Goal: Task Accomplishment & Management: Manage account settings

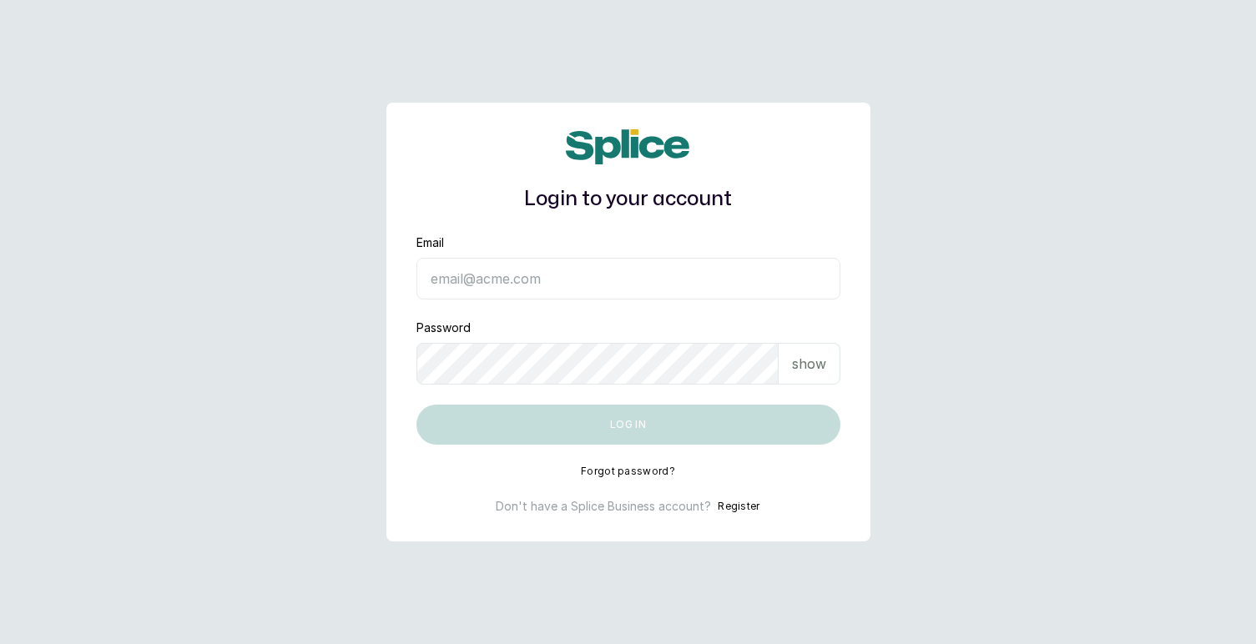
click at [519, 276] on input "Email" at bounding box center [628, 279] width 424 height 42
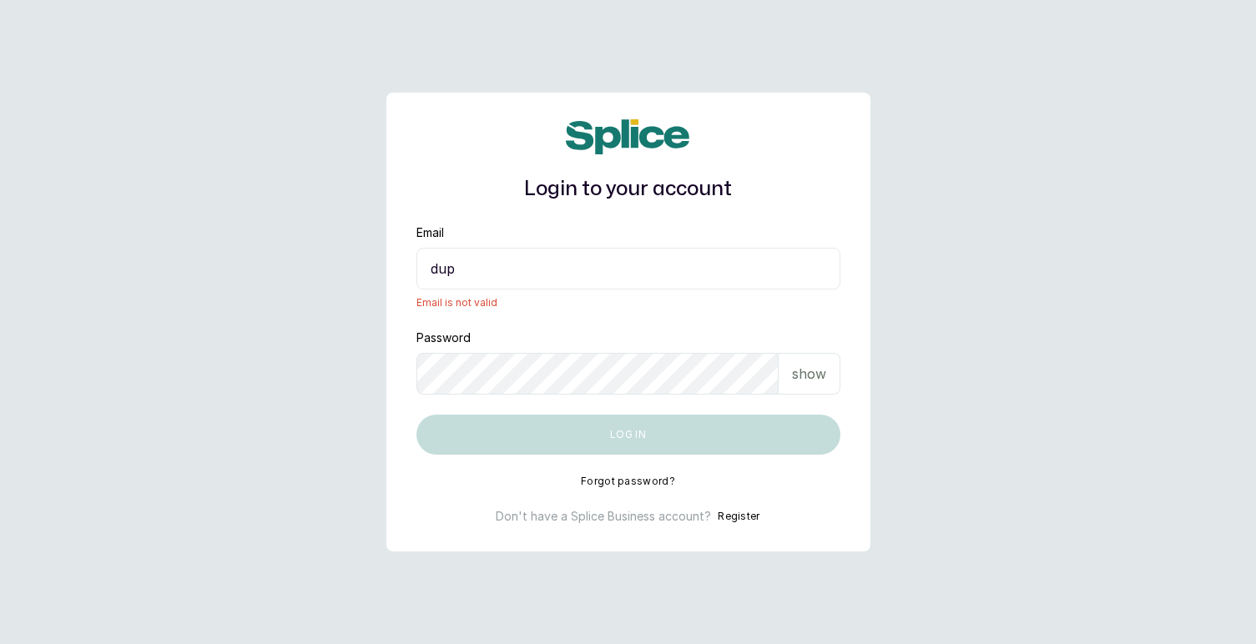
type input "dupe@tasalahq.com"
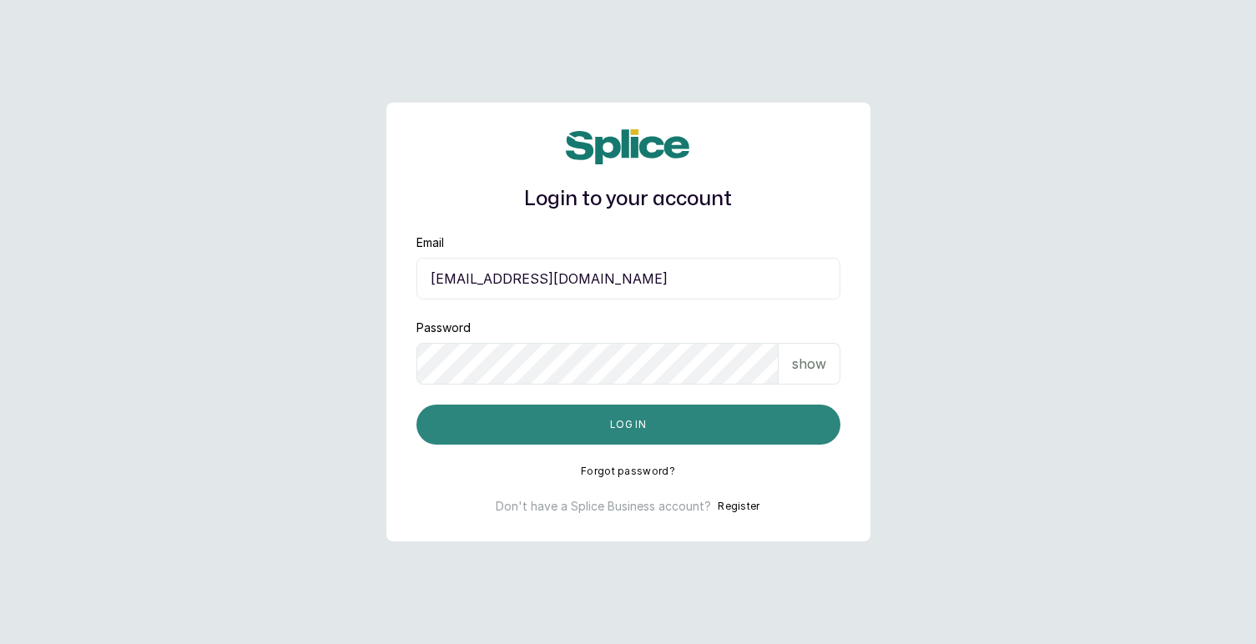
click at [602, 425] on button "Log in" at bounding box center [628, 425] width 424 height 40
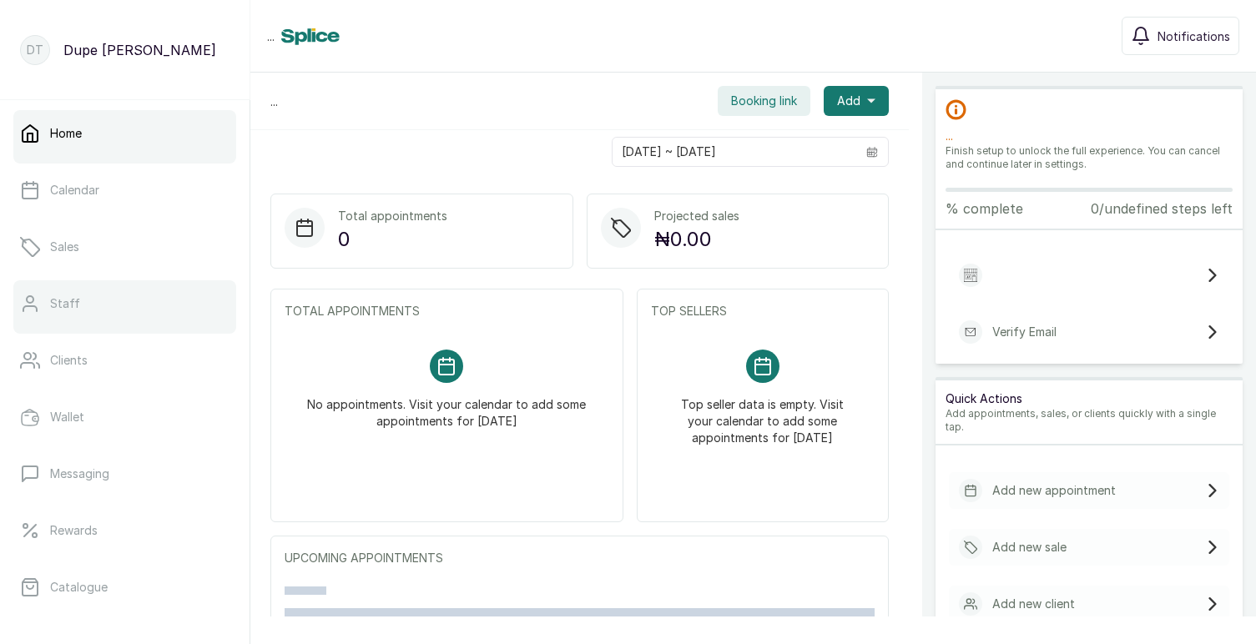
click at [66, 322] on link "Staff" at bounding box center [124, 303] width 223 height 47
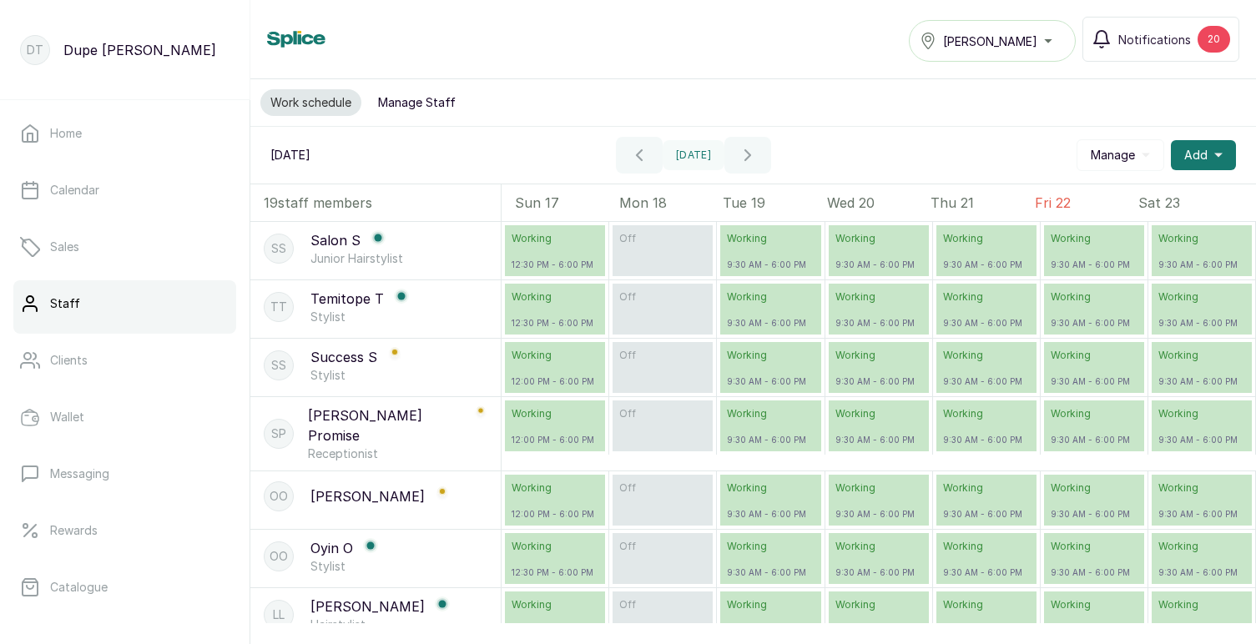
click at [435, 99] on button "Manage Staff" at bounding box center [417, 102] width 98 height 27
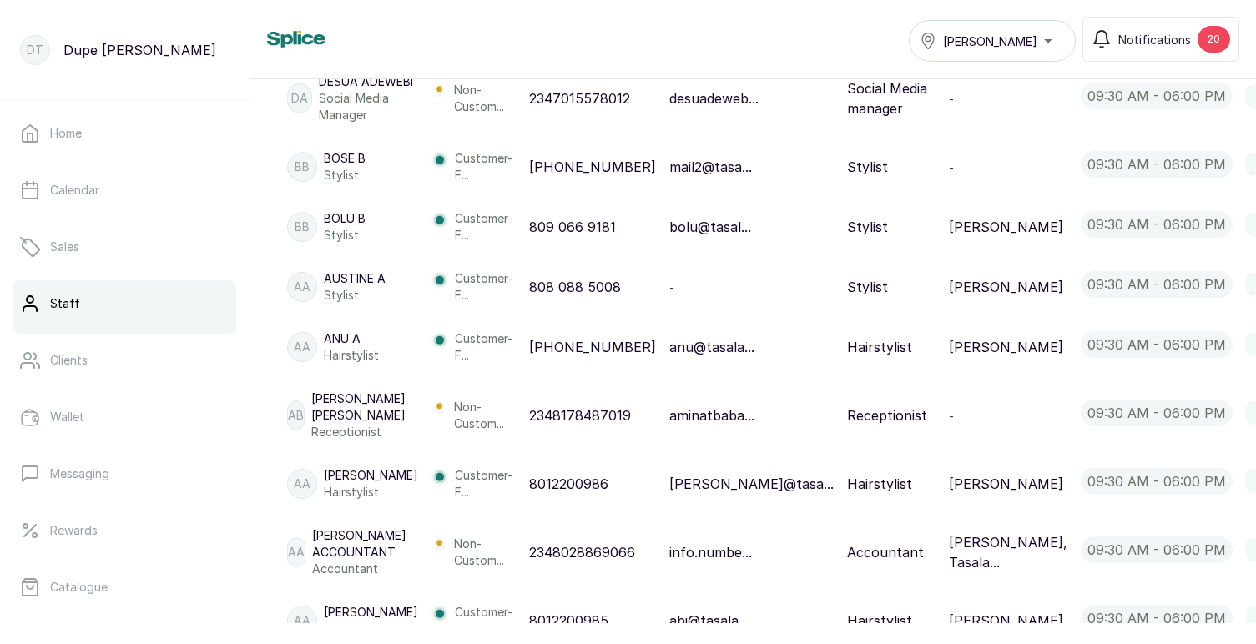
scroll to position [996, 0]
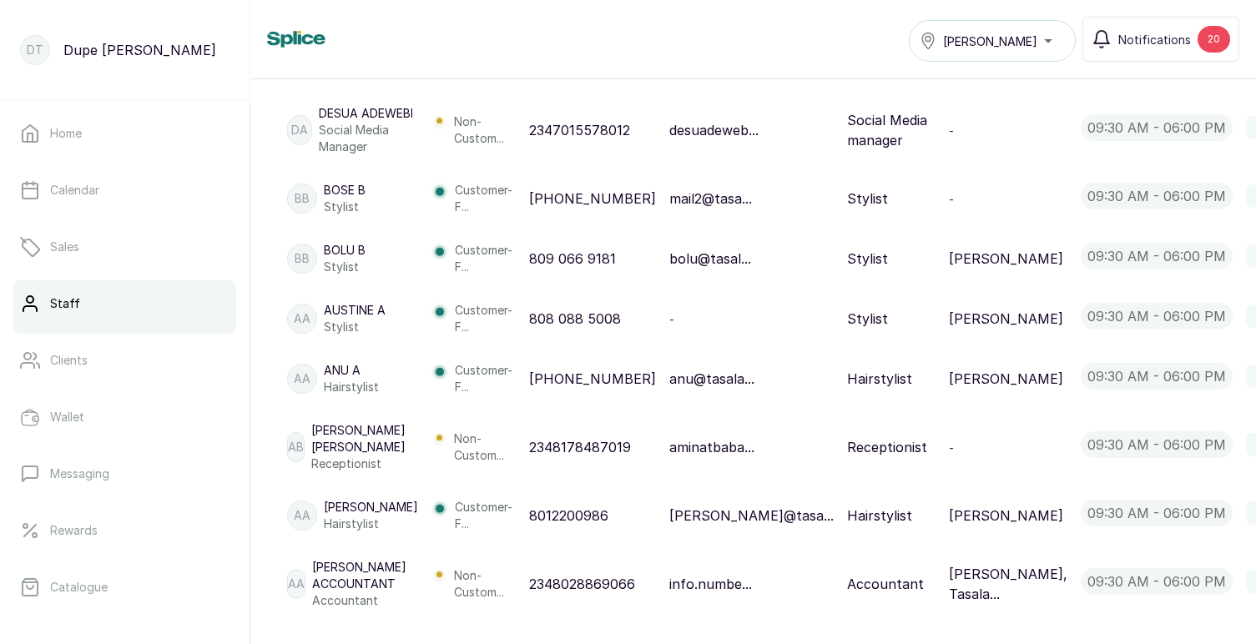
click at [1211, 355] on span "View" at bounding box center [1226, 345] width 30 height 20
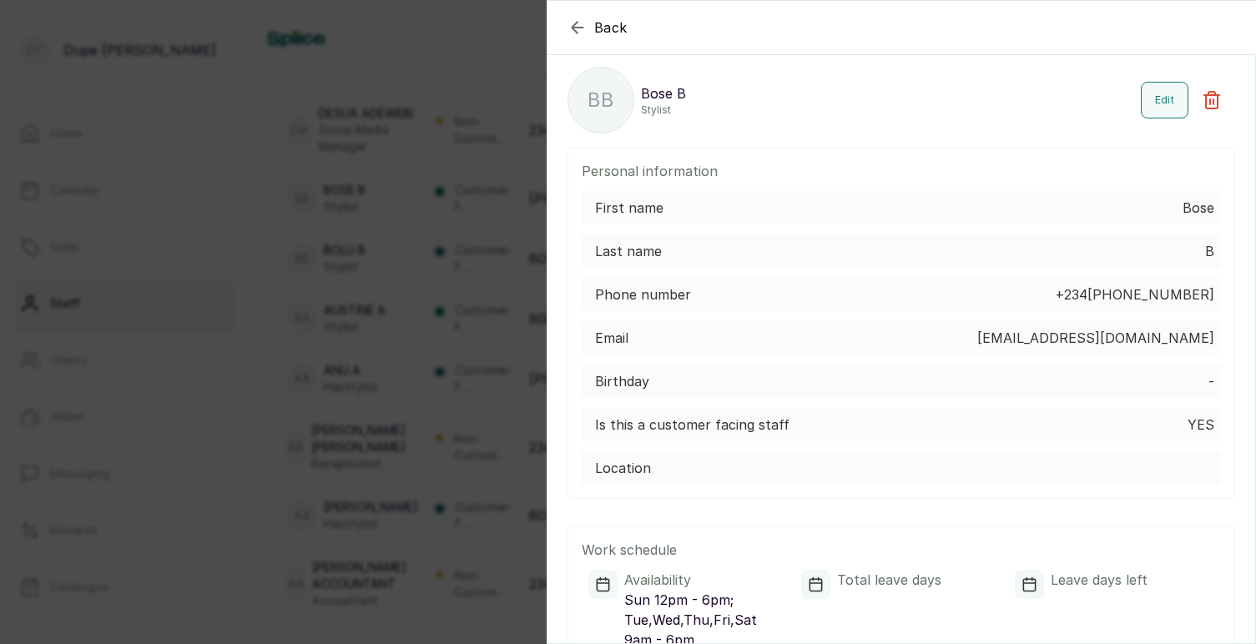
scroll to position [0, 0]
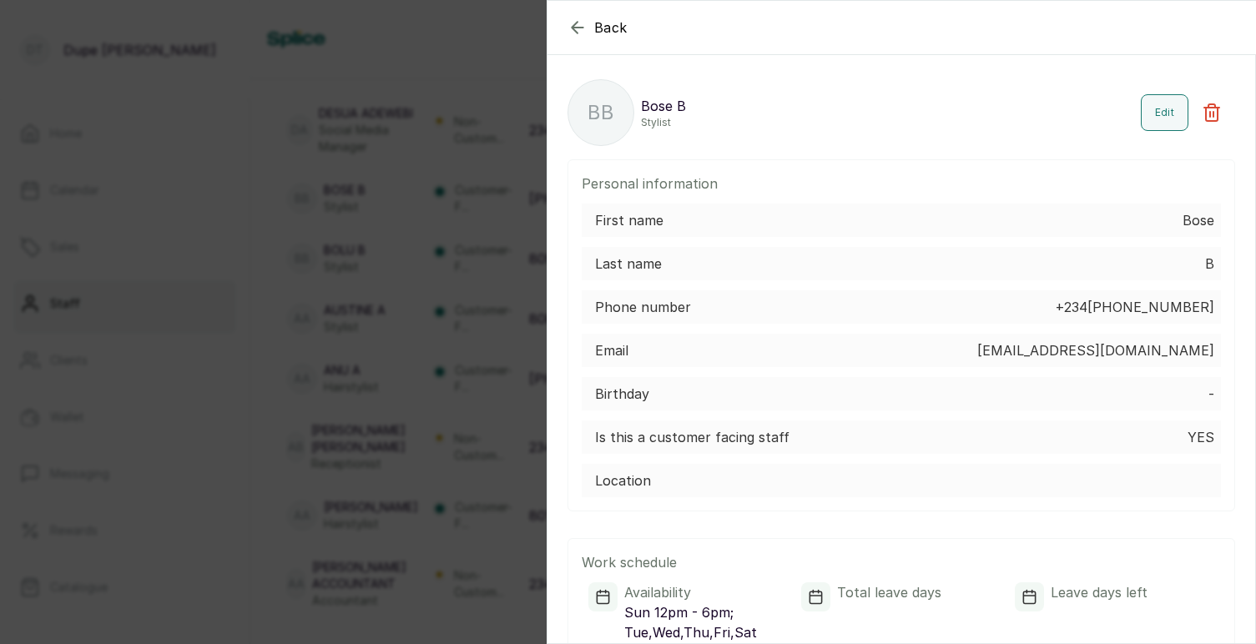
click at [493, 39] on div "Back BB Bose B Stylist Edit Personal information First name Bose Last name B Ph…" at bounding box center [628, 322] width 1256 height 644
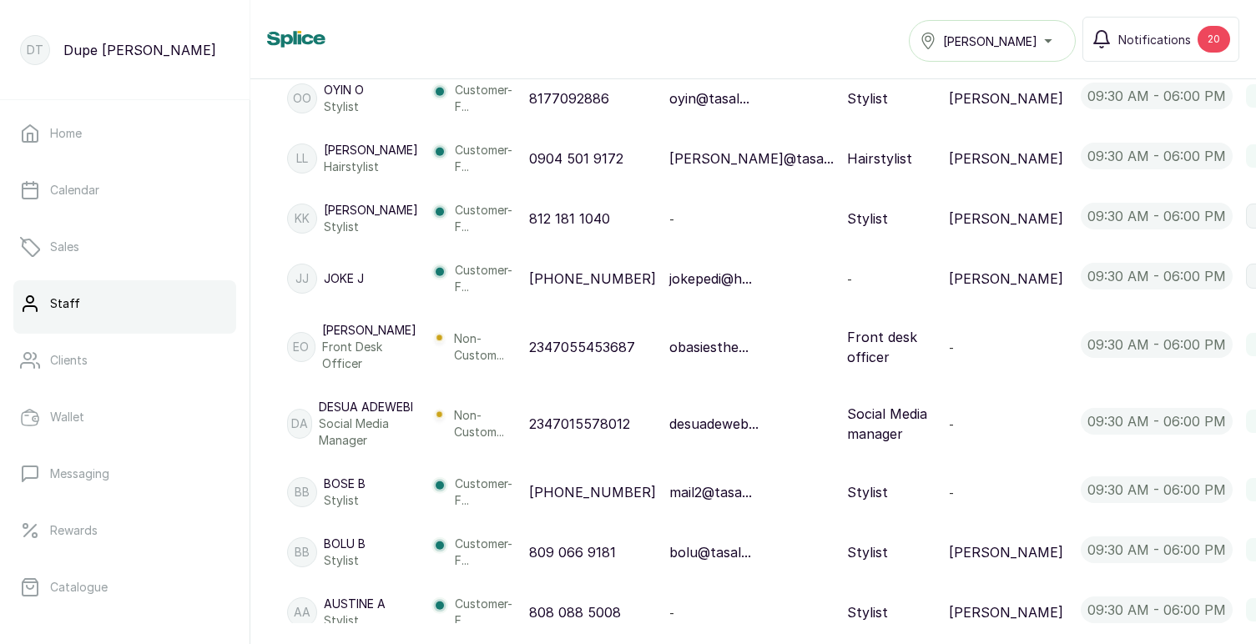
scroll to position [705, 0]
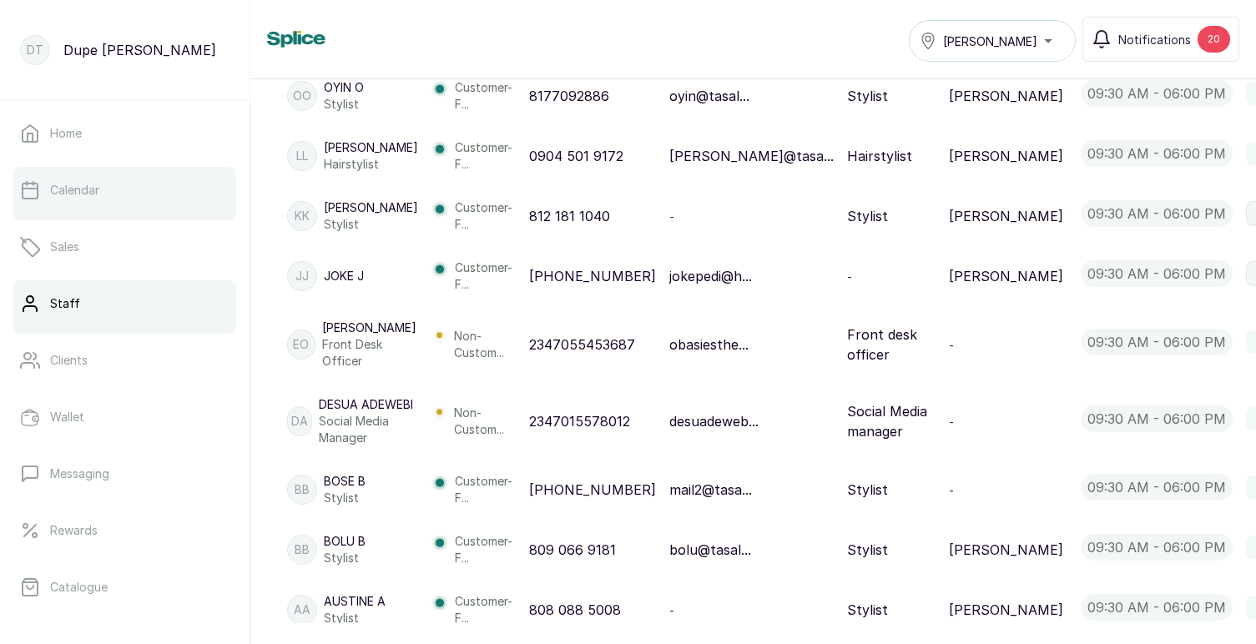
click at [93, 195] on p "Calendar" at bounding box center [74, 190] width 49 height 17
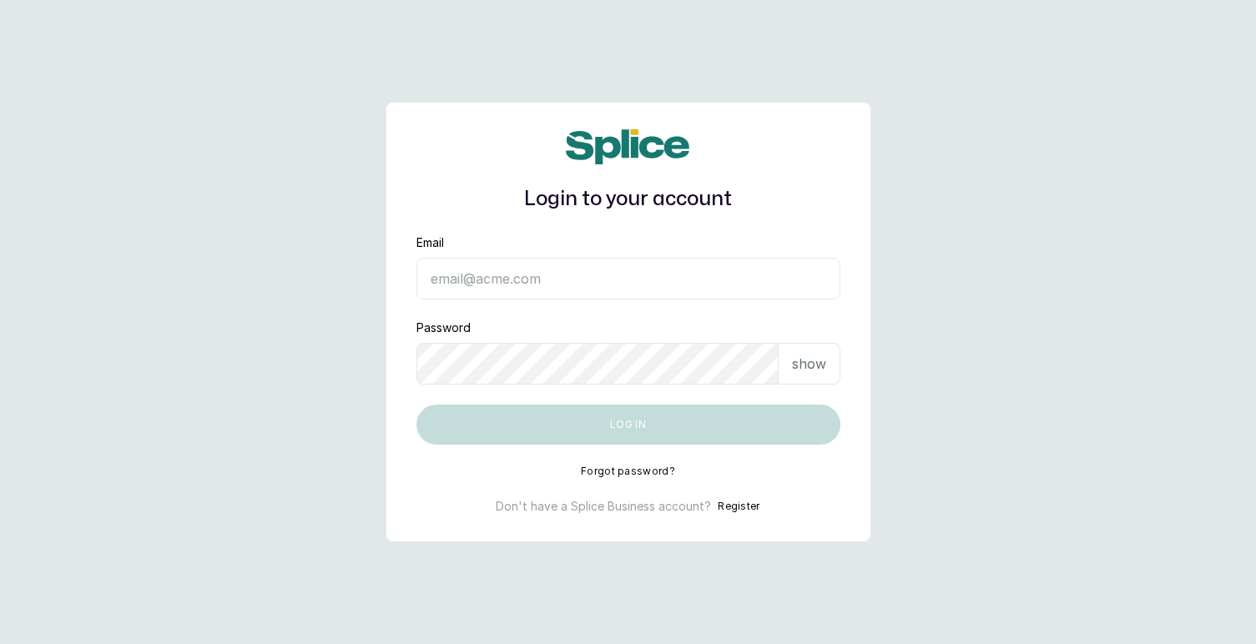
click at [512, 275] on input "Email" at bounding box center [628, 279] width 424 height 42
type input "[EMAIL_ADDRESS][DOMAIN_NAME]"
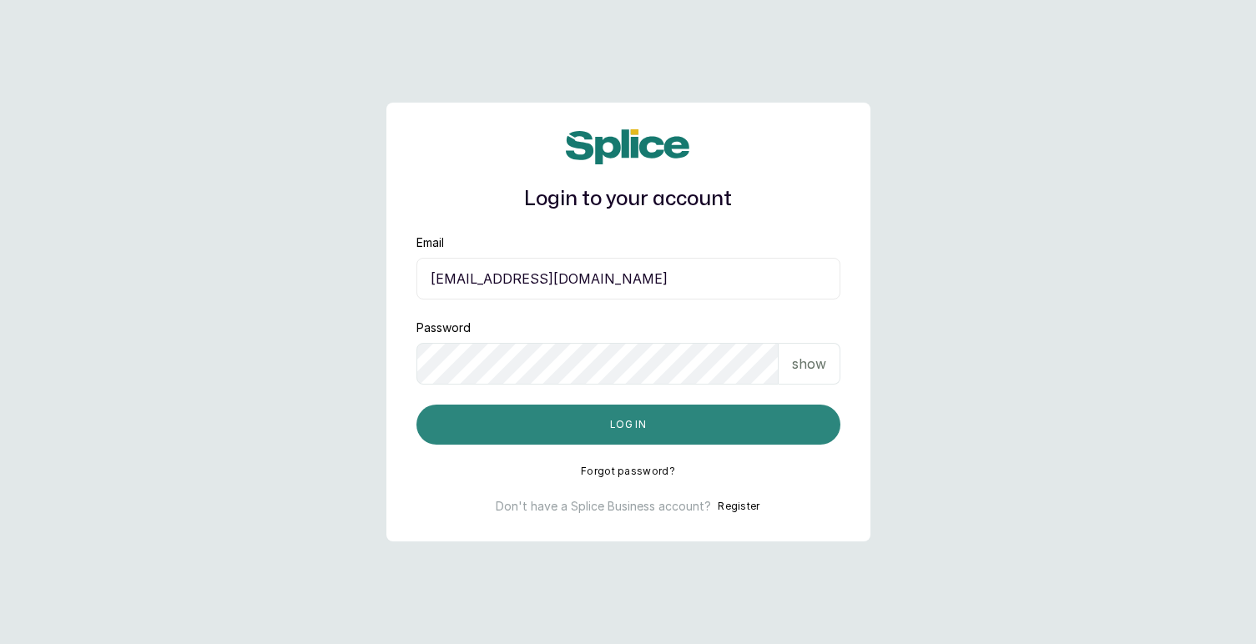
click at [684, 427] on button "Log in" at bounding box center [628, 425] width 424 height 40
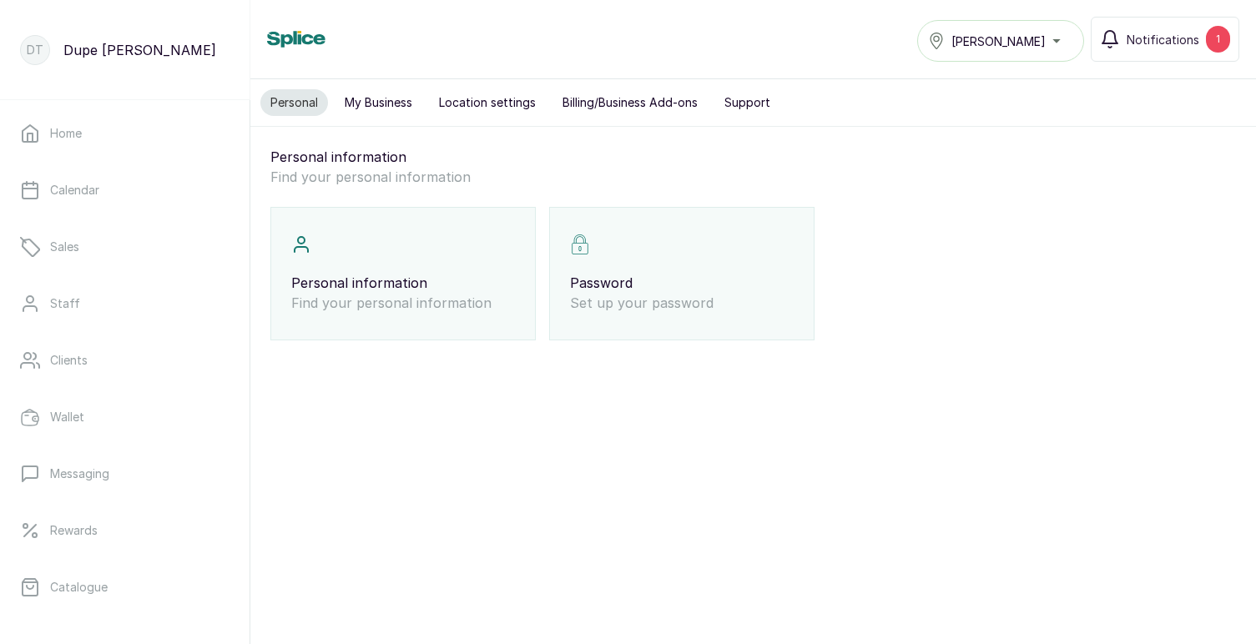
click at [372, 102] on button "My Business" at bounding box center [379, 102] width 88 height 27
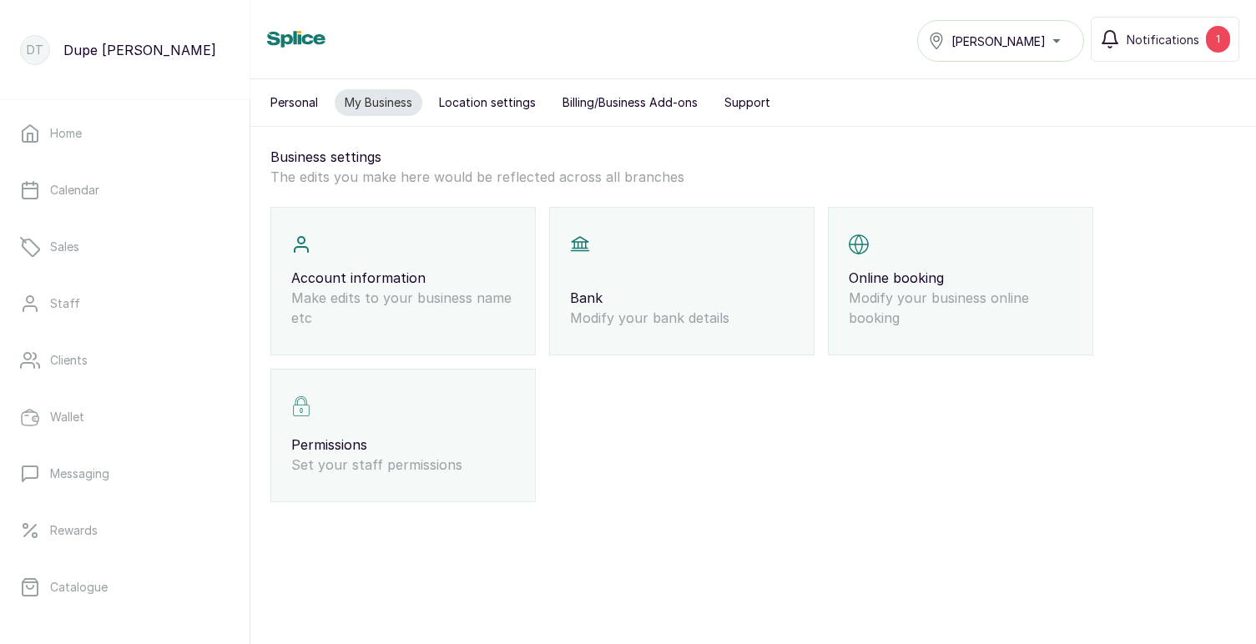
click at [887, 275] on p "Online booking" at bounding box center [961, 278] width 224 height 20
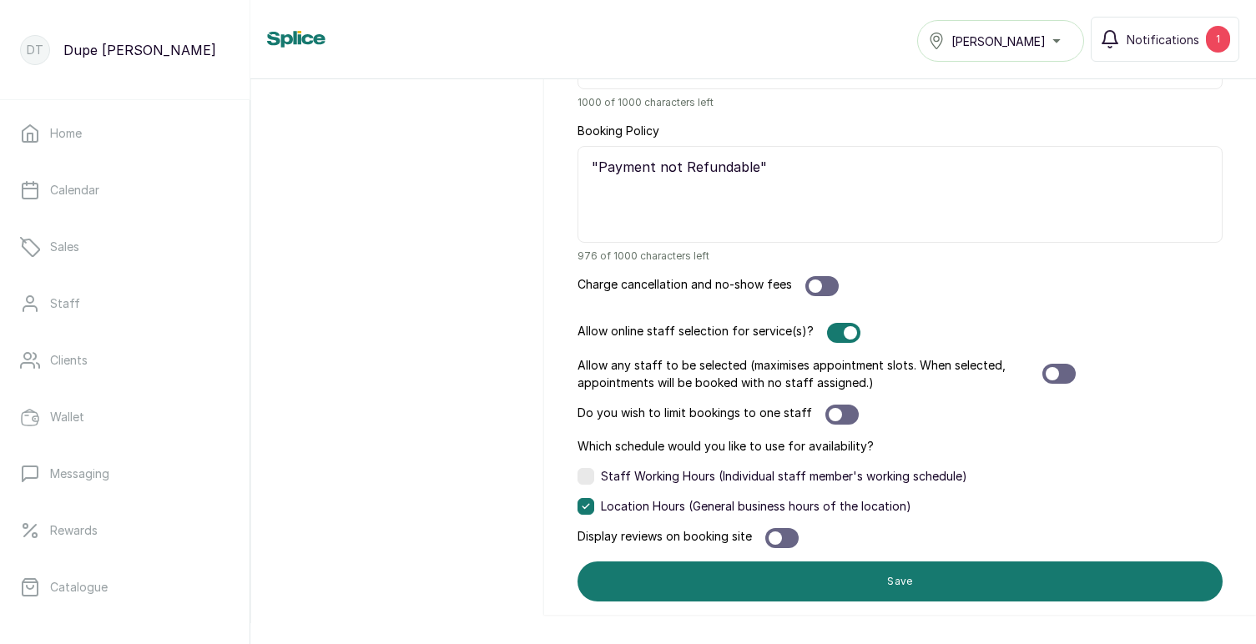
scroll to position [1336, 0]
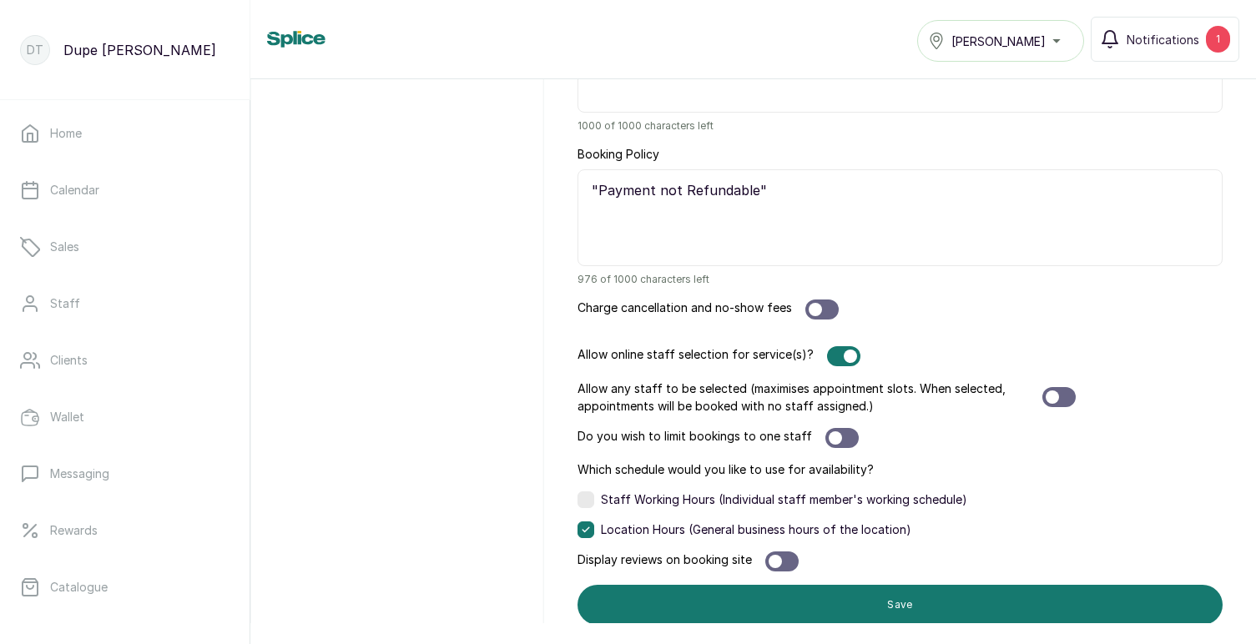
click at [833, 354] on div at bounding box center [843, 356] width 33 height 20
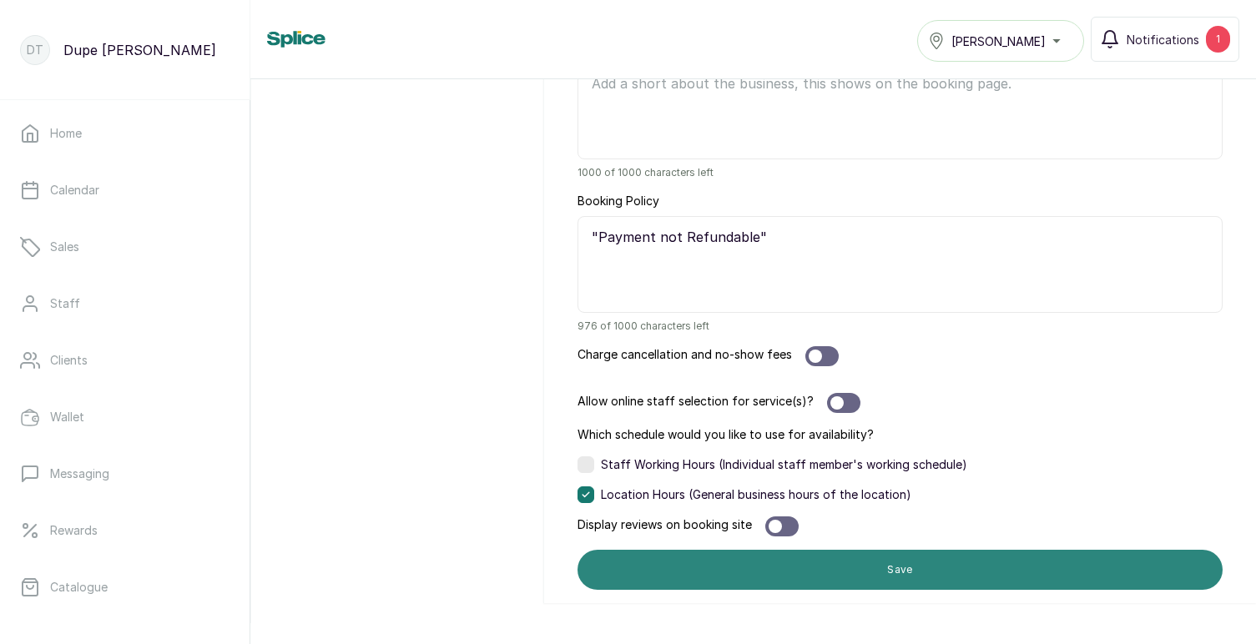
click at [911, 572] on button "Save" at bounding box center [899, 570] width 645 height 40
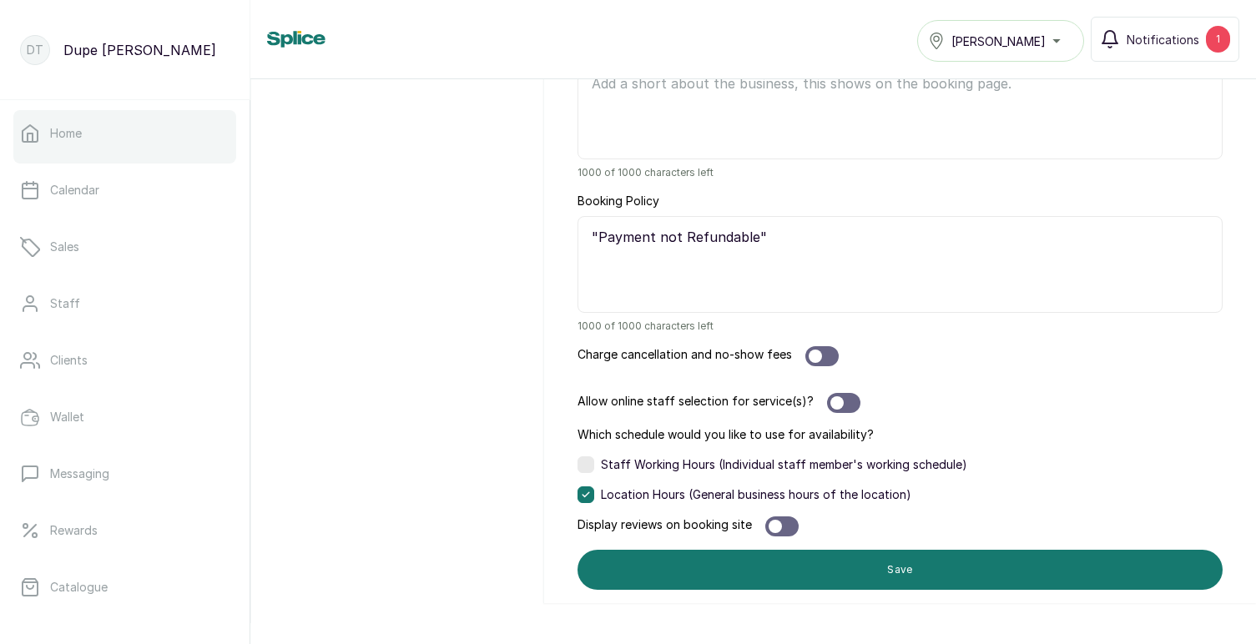
click at [95, 129] on link "Home" at bounding box center [124, 133] width 223 height 47
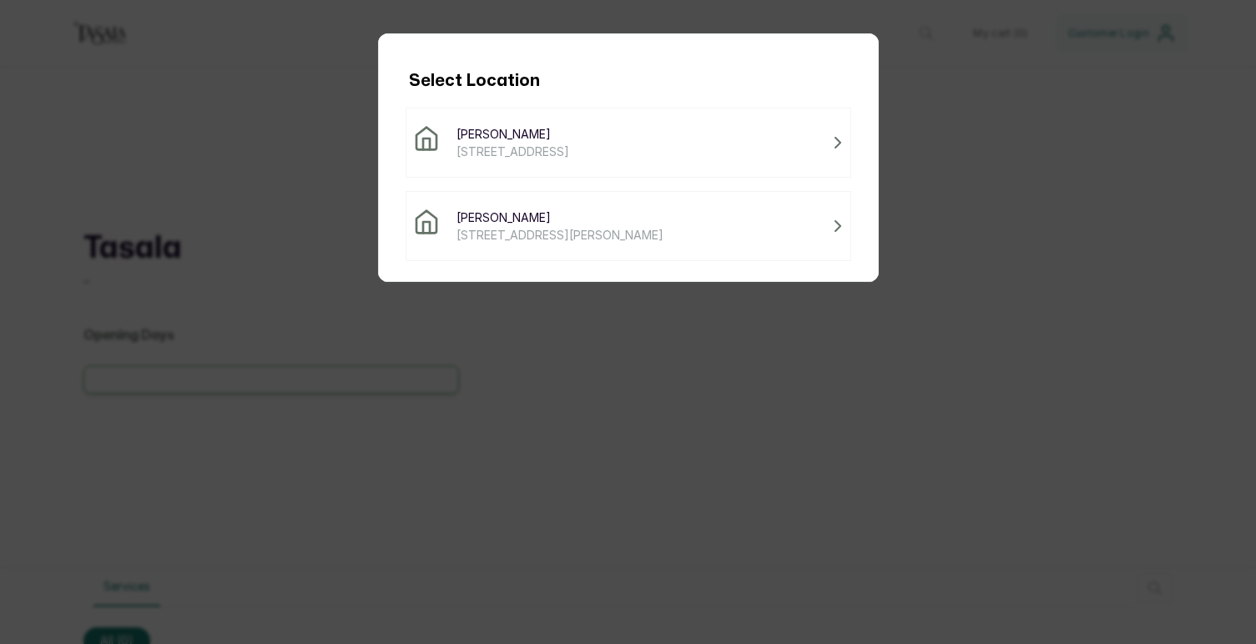
click at [663, 223] on span "[PERSON_NAME]" at bounding box center [559, 218] width 207 height 18
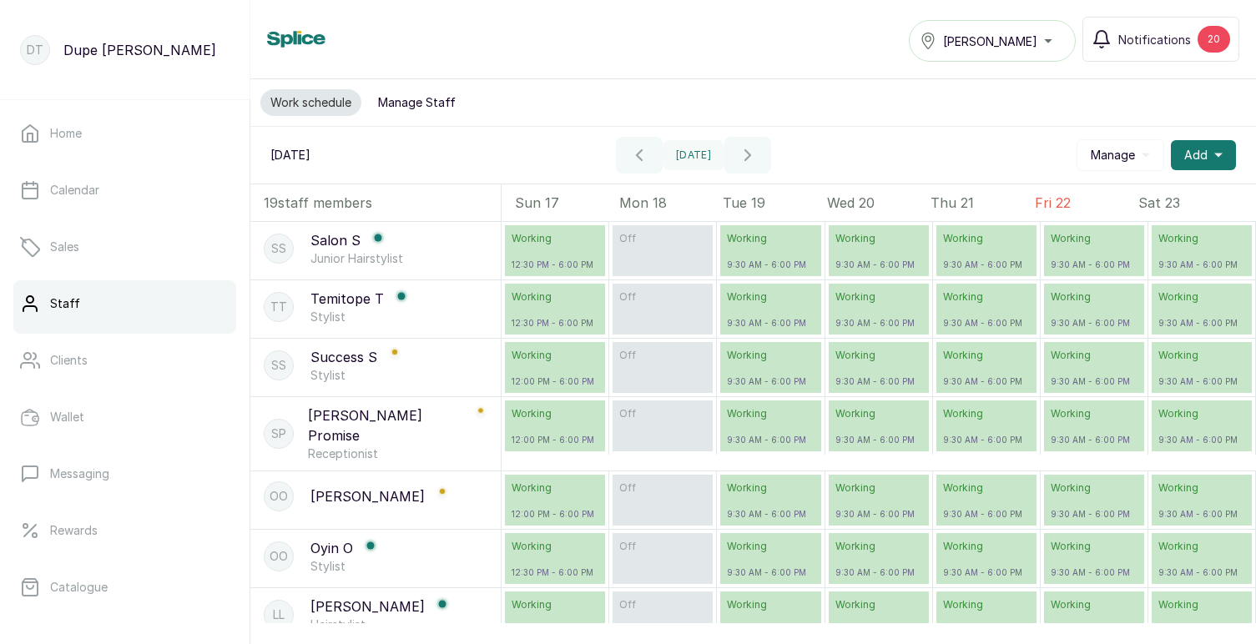
click at [996, 38] on span "[PERSON_NAME]" at bounding box center [990, 42] width 94 height 18
click at [420, 106] on button "Manage Staff" at bounding box center [417, 102] width 98 height 27
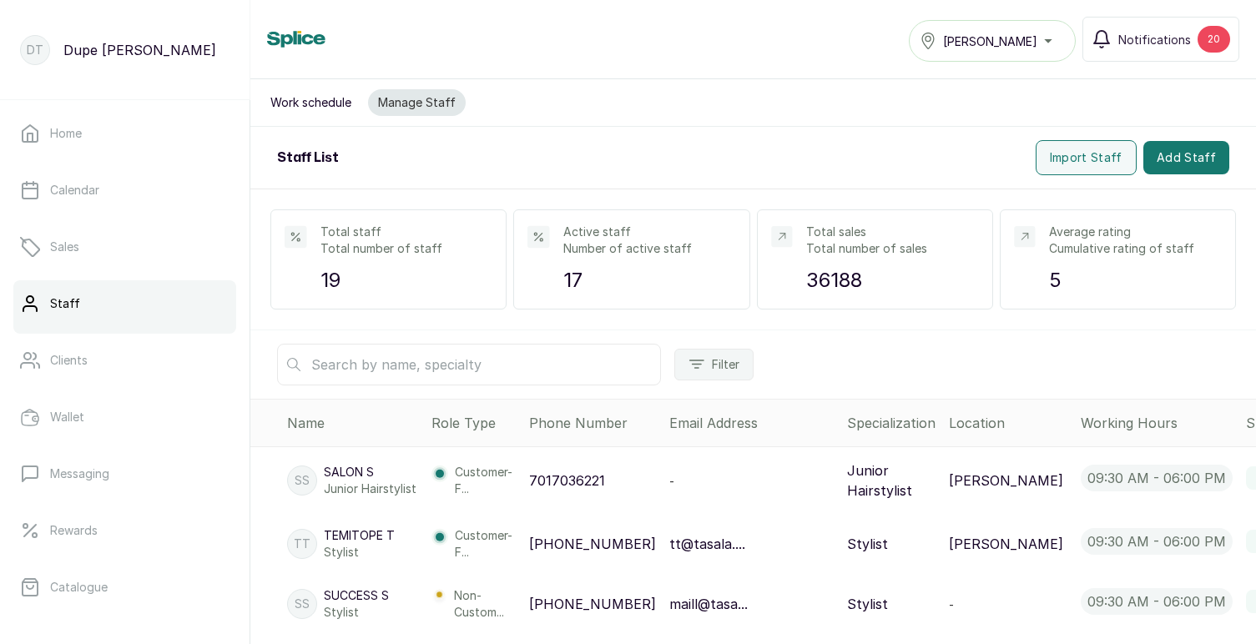
click at [1023, 43] on div "[PERSON_NAME]" at bounding box center [992, 41] width 145 height 20
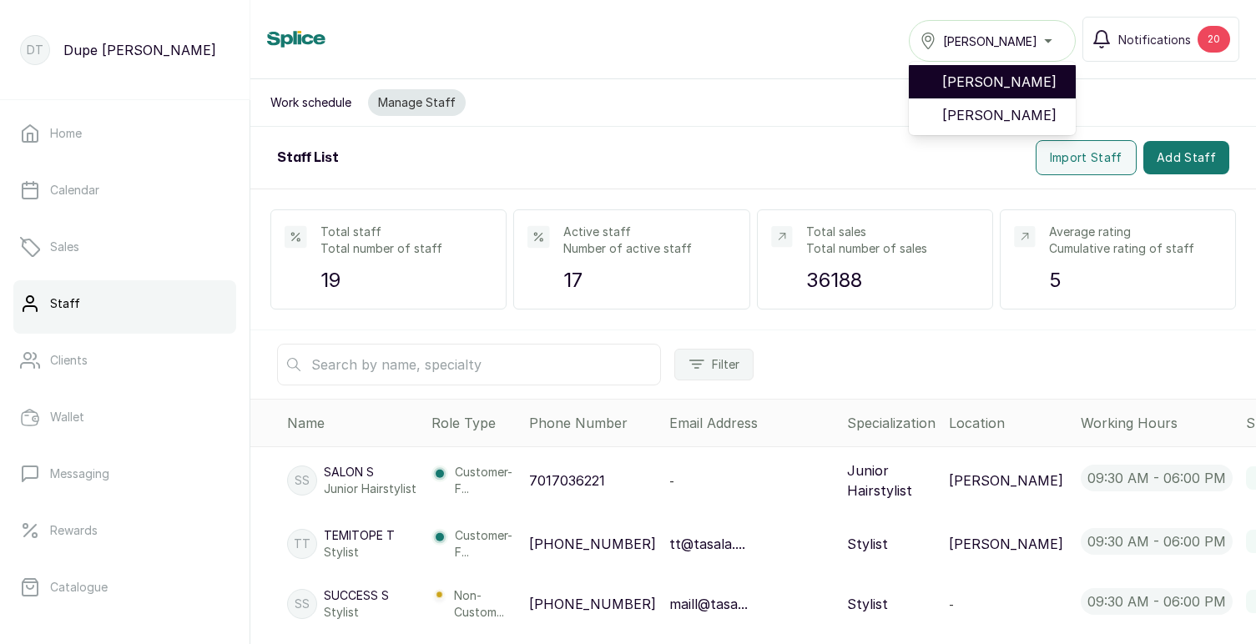
click at [992, 80] on span "[PERSON_NAME]" at bounding box center [1002, 82] width 120 height 20
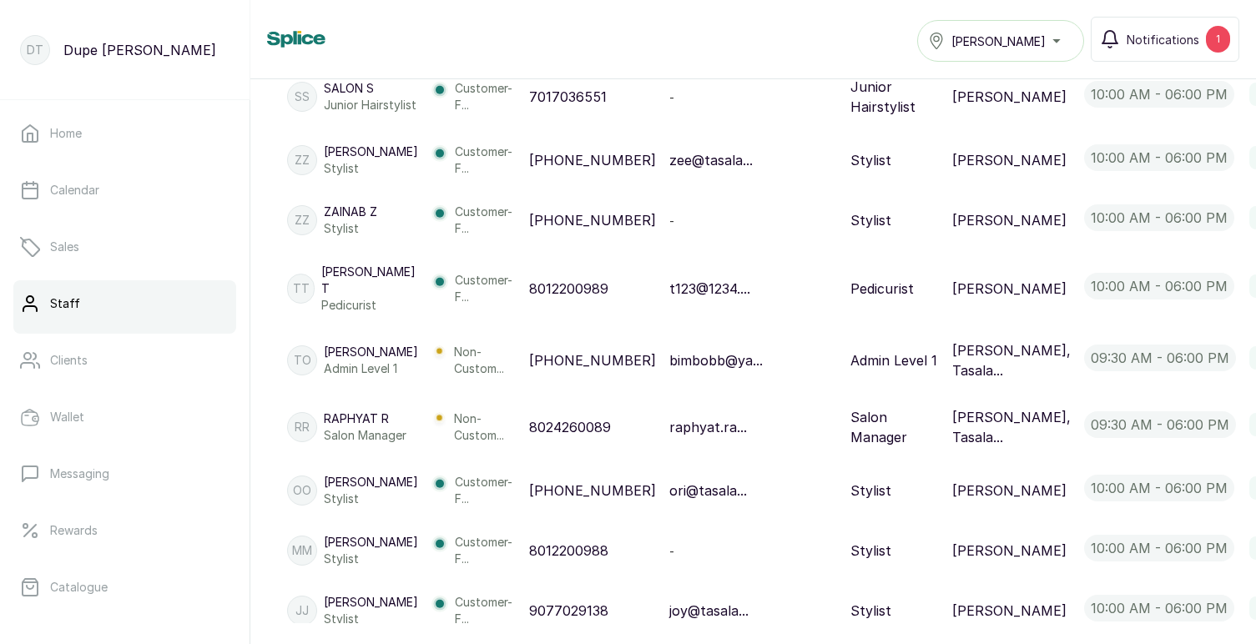
scroll to position [695, 0]
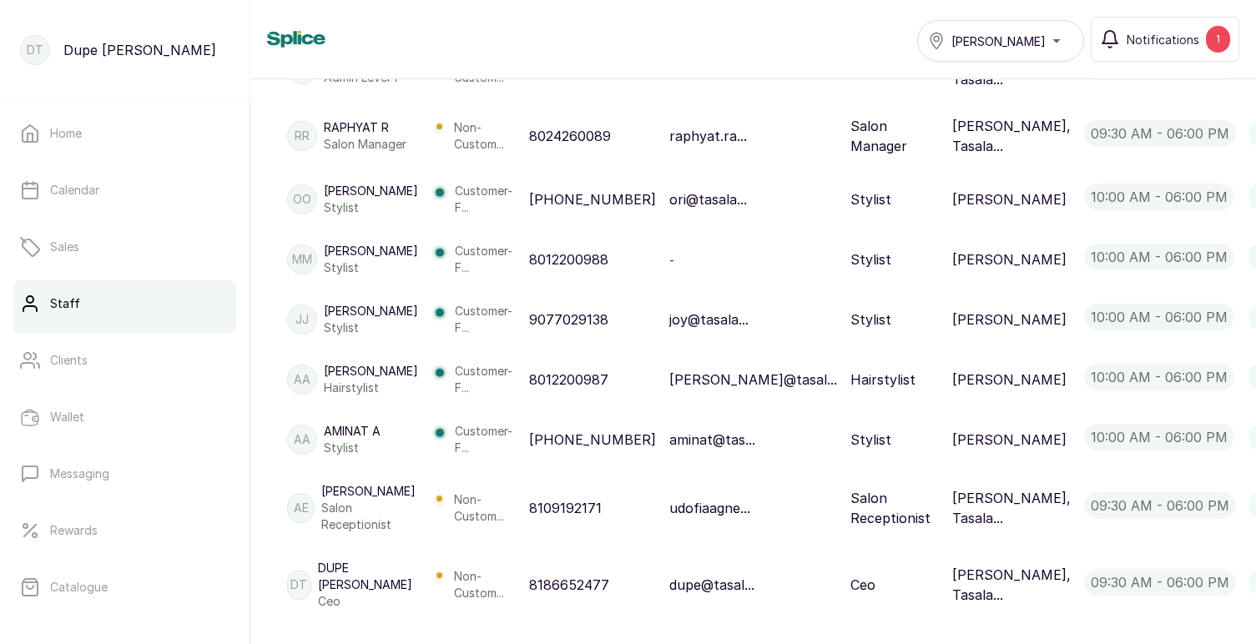
click at [1000, 38] on span "[PERSON_NAME]" at bounding box center [998, 42] width 94 height 18
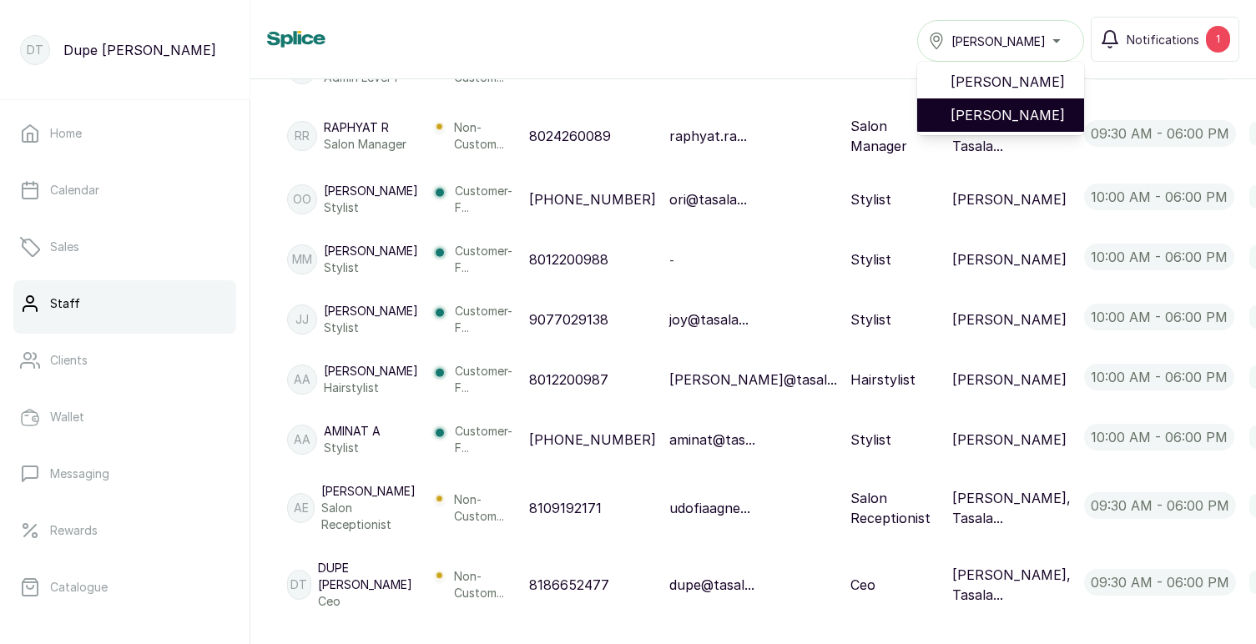
click at [975, 110] on span "[PERSON_NAME]" at bounding box center [1010, 115] width 120 height 20
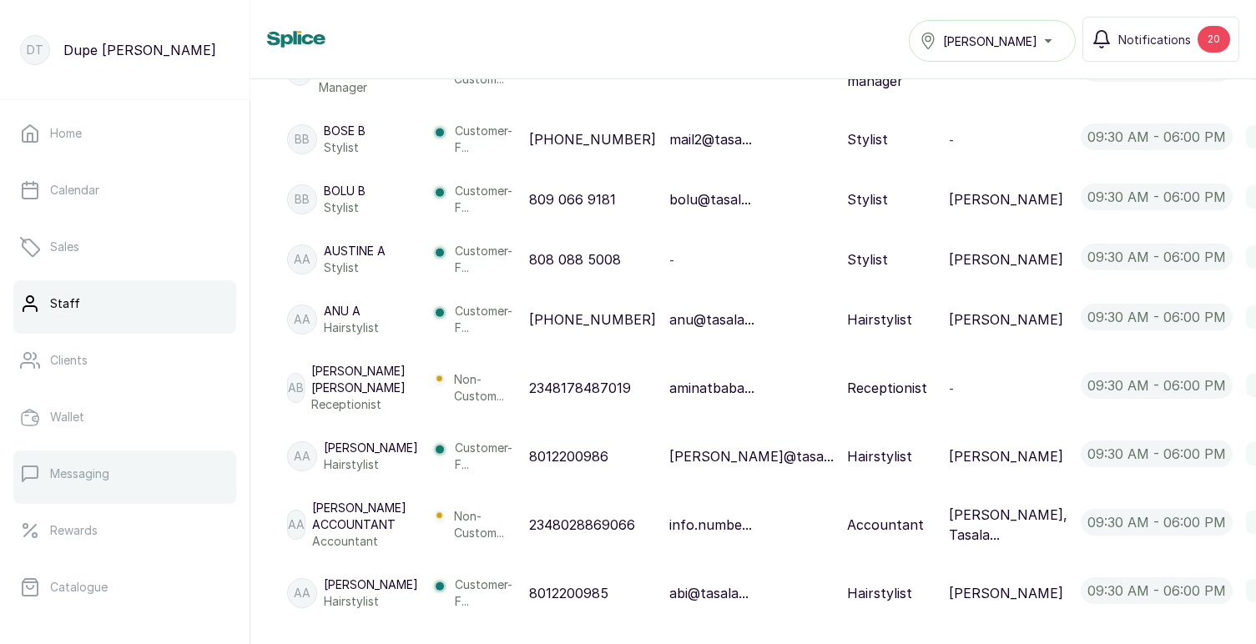
scroll to position [289, 0]
click at [137, 469] on link "Settings" at bounding box center [124, 469] width 223 height 47
